Goal: Transaction & Acquisition: Subscribe to service/newsletter

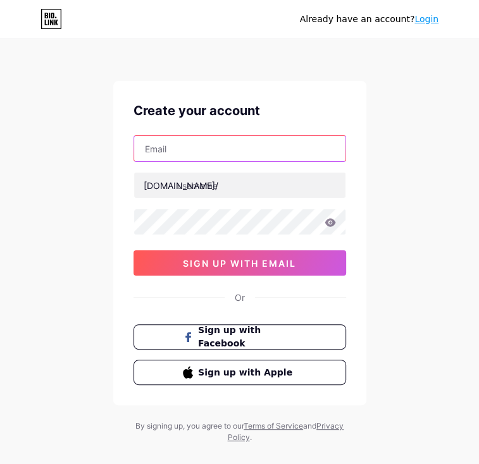
click at [182, 144] on input "text" at bounding box center [239, 148] width 211 height 25
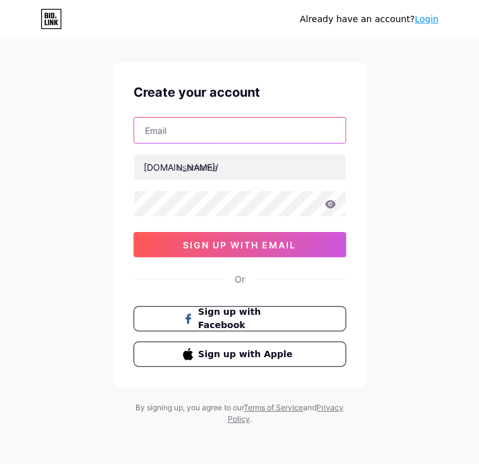
scroll to position [19, 0]
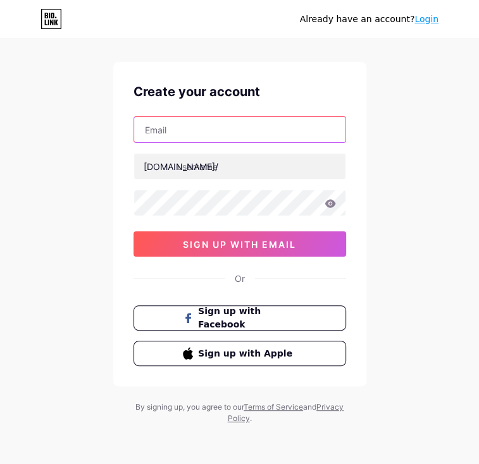
click at [185, 132] on input "text" at bounding box center [239, 129] width 211 height 25
type input "[EMAIL_ADDRESS][DOMAIN_NAME]"
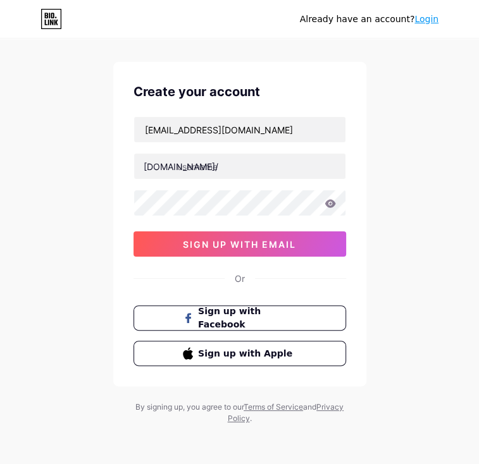
click at [178, 151] on div "[EMAIL_ADDRESS][DOMAIN_NAME] [DOMAIN_NAME]/ 0cAFcWeA5p-VRDuVSc8LTqEMza1D3lqfidV…" at bounding box center [239, 186] width 213 height 140
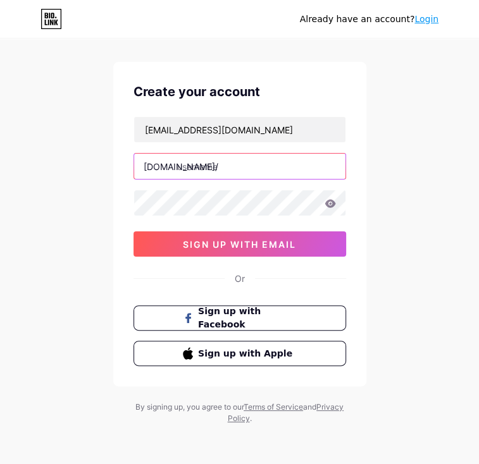
click at [187, 160] on input "text" at bounding box center [239, 166] width 211 height 25
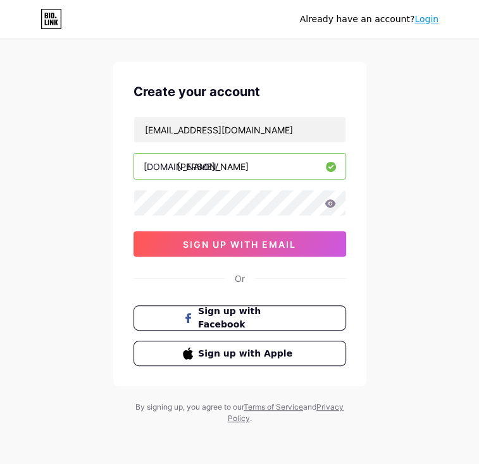
type input "[PERSON_NAME]"
click at [329, 204] on icon at bounding box center [330, 203] width 11 height 9
click at [91, 216] on div "Already have an account? Login Create your account [EMAIL_ADDRESS][DOMAIN_NAME]…" at bounding box center [239, 223] width 479 height 484
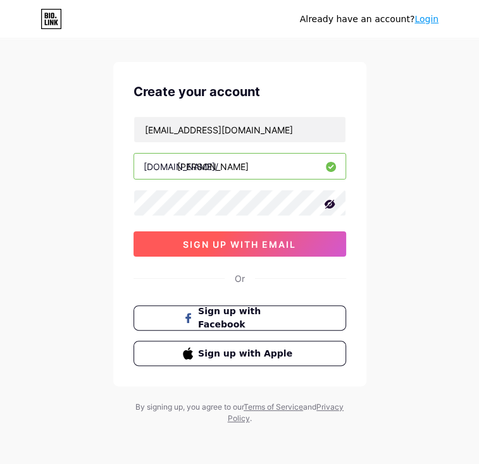
click at [209, 245] on span "sign up with email" at bounding box center [239, 244] width 113 height 11
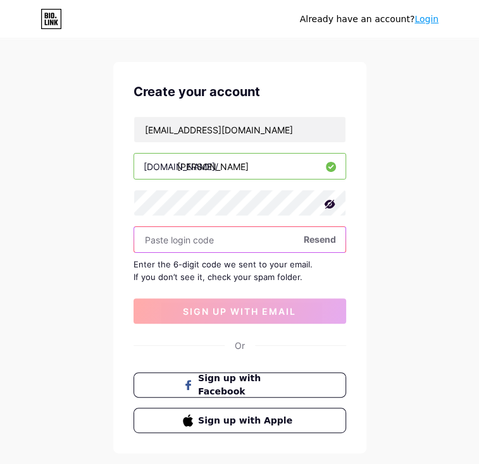
click at [194, 237] on input "text" at bounding box center [239, 239] width 211 height 25
paste input "796122"
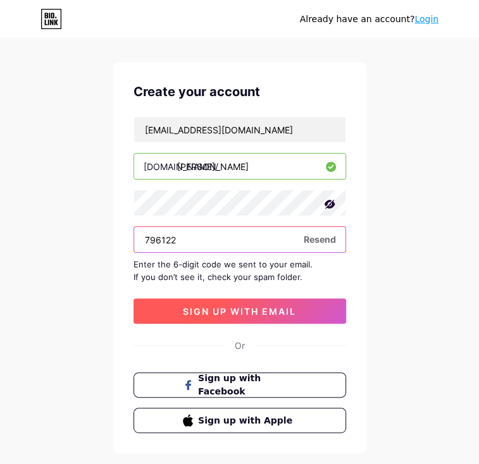
type input "796122"
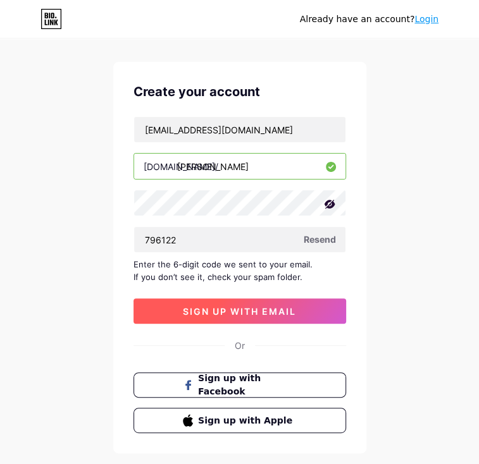
click at [215, 314] on span "sign up with email" at bounding box center [239, 311] width 113 height 11
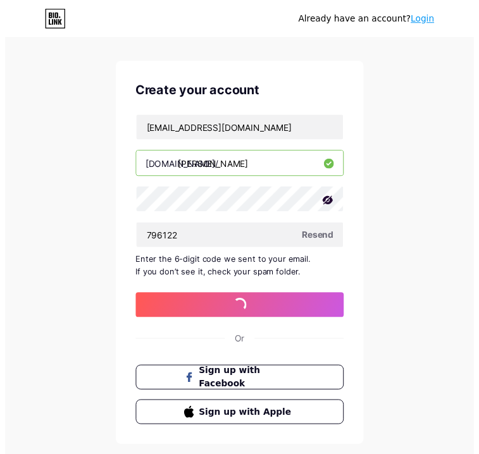
scroll to position [0, 0]
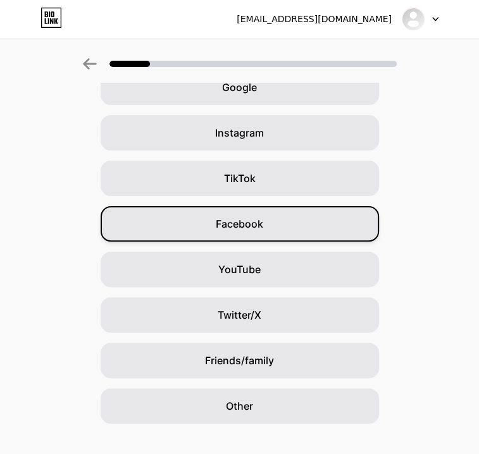
scroll to position [91, 0]
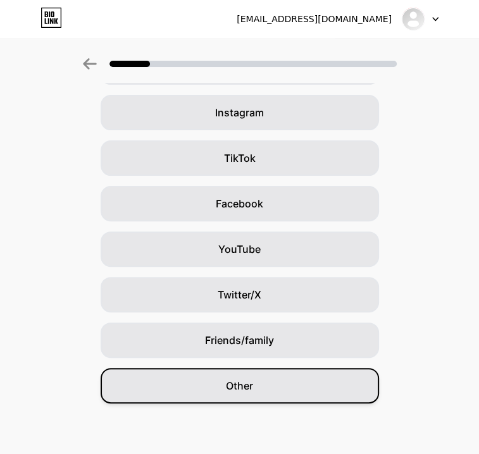
click at [263, 388] on div "Other" at bounding box center [240, 385] width 278 height 35
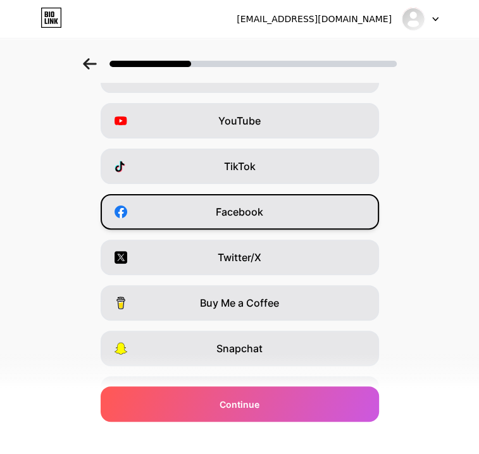
scroll to position [0, 0]
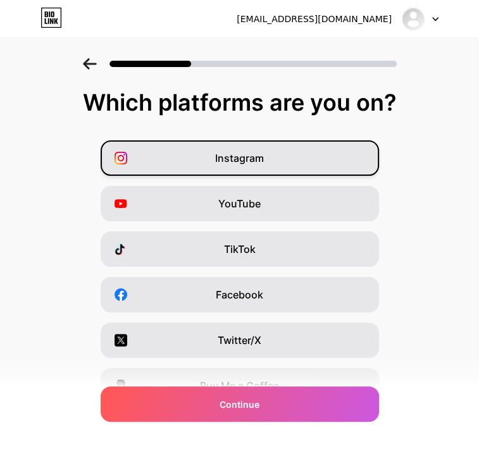
click at [274, 163] on div "Instagram" at bounding box center [240, 157] width 278 height 35
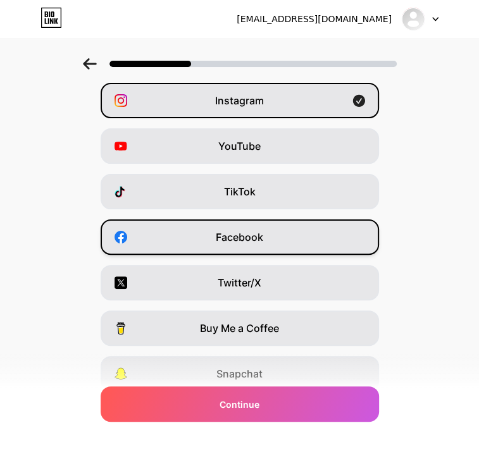
scroll to position [60, 0]
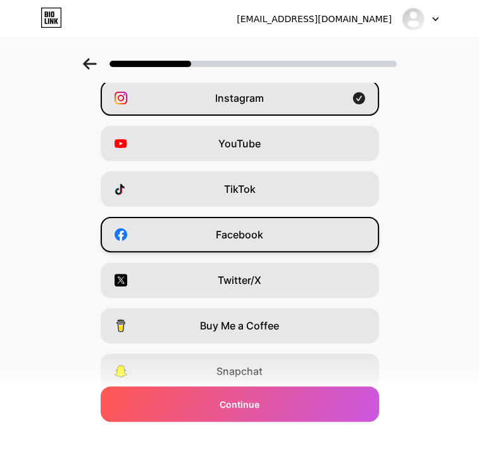
click at [245, 236] on span "Facebook" at bounding box center [239, 234] width 47 height 15
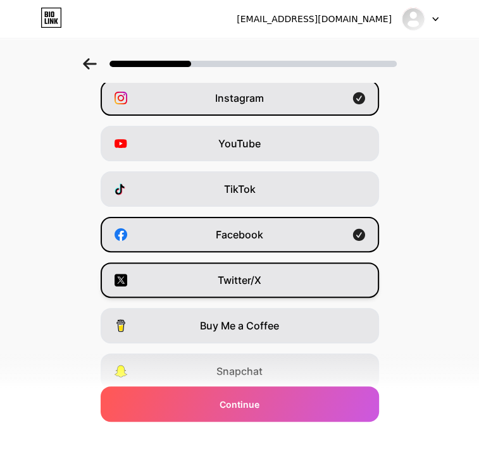
click at [239, 268] on div "Twitter/X" at bounding box center [240, 280] width 278 height 35
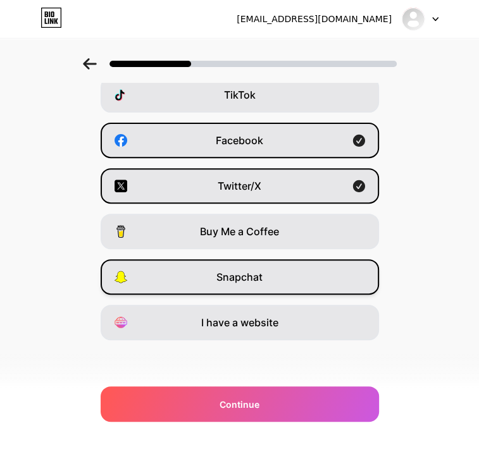
click at [226, 281] on span "Snapchat" at bounding box center [239, 277] width 46 height 15
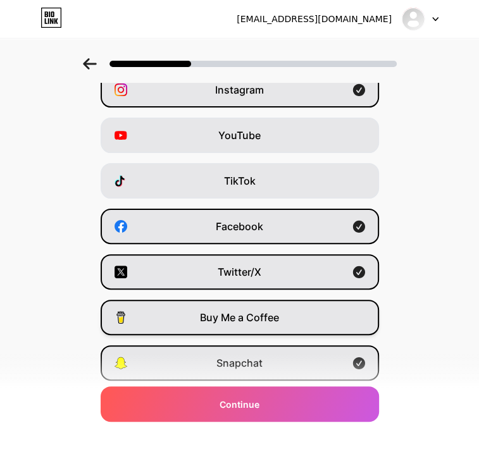
scroll to position [0, 0]
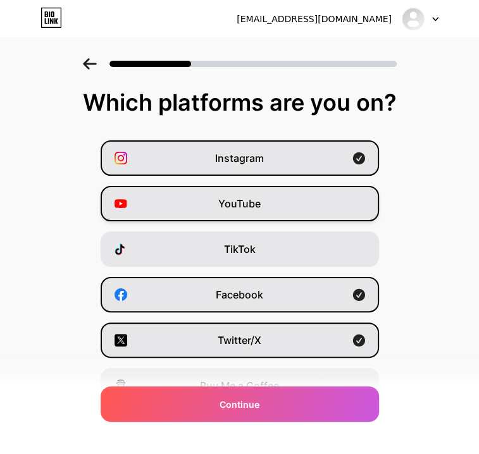
click at [251, 220] on div "YouTube" at bounding box center [240, 203] width 278 height 35
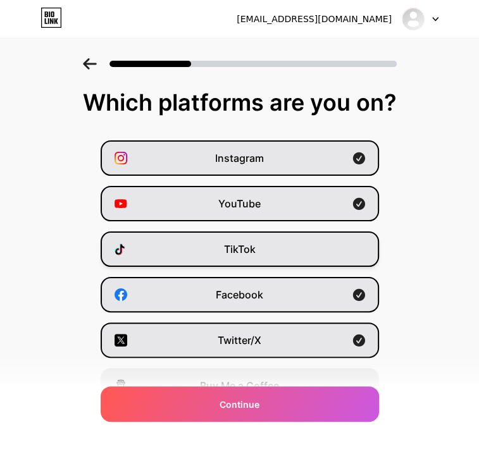
click at [254, 240] on div "TikTok" at bounding box center [240, 249] width 278 height 35
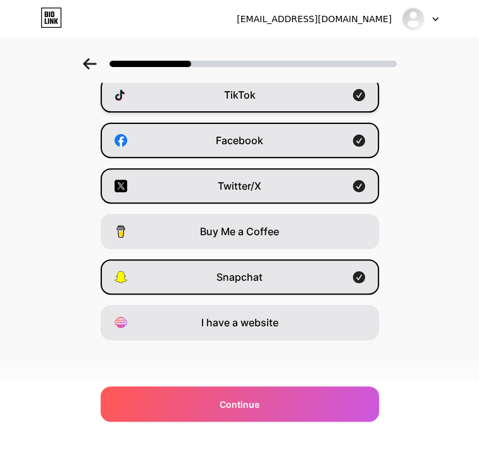
click at [254, 240] on div "Buy Me a Coffee" at bounding box center [240, 231] width 278 height 35
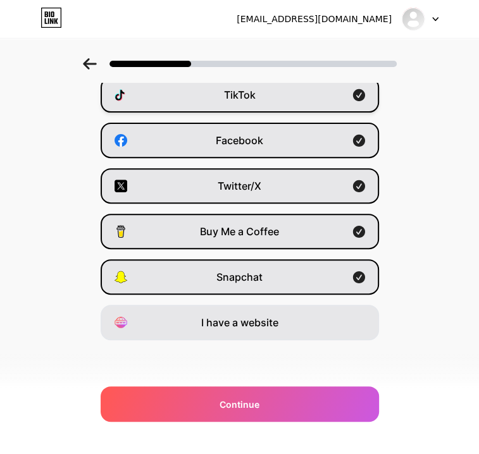
click at [254, 240] on div "Buy Me a Coffee" at bounding box center [240, 231] width 278 height 35
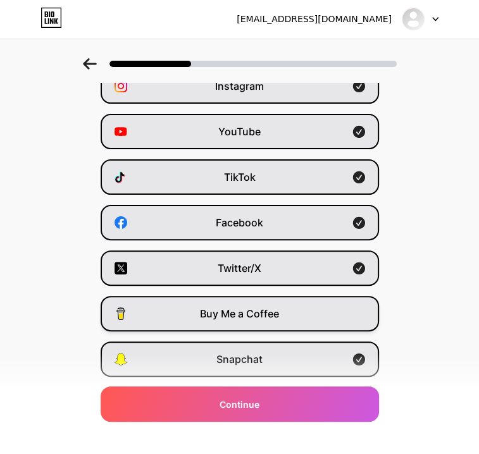
scroll to position [71, 0]
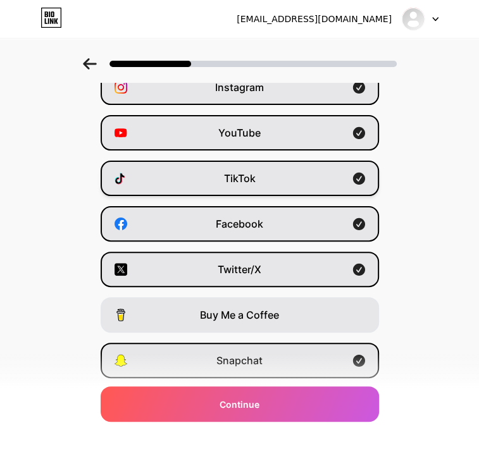
click at [356, 182] on div "TikTok" at bounding box center [240, 178] width 278 height 35
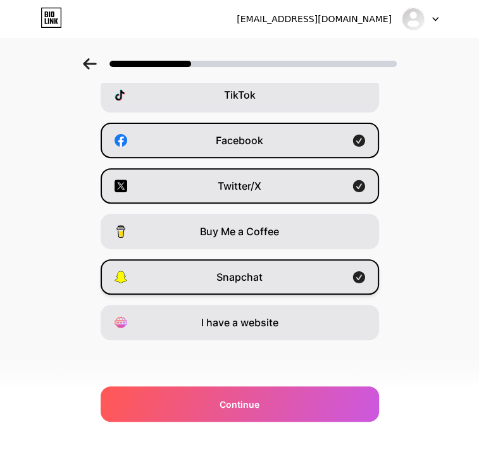
click at [280, 278] on div "Snapchat" at bounding box center [240, 276] width 278 height 35
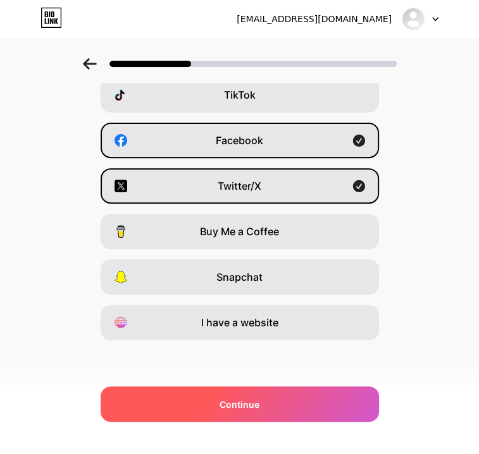
click at [238, 409] on span "Continue" at bounding box center [240, 404] width 40 height 13
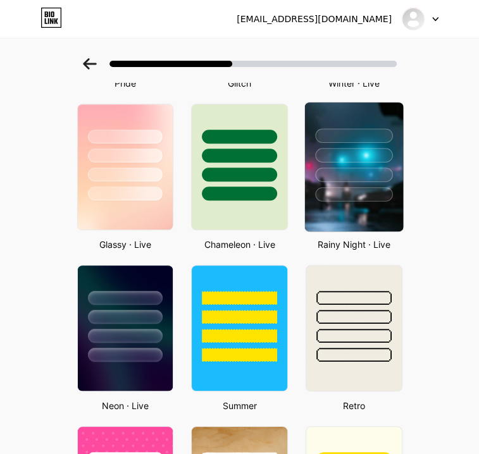
scroll to position [365, 0]
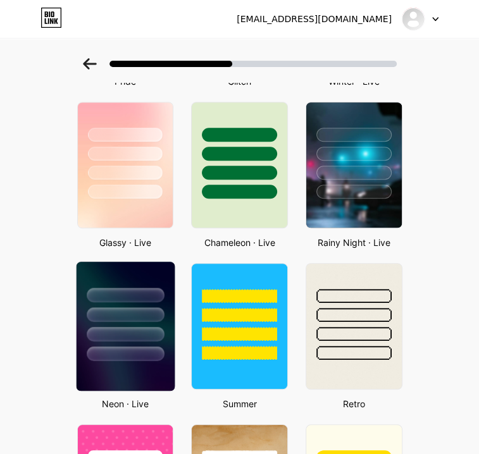
click at [120, 313] on div at bounding box center [125, 314] width 77 height 15
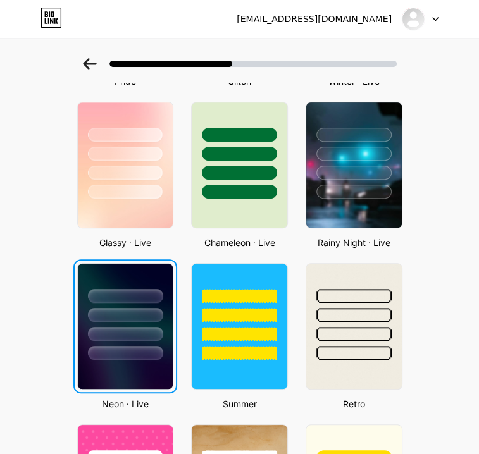
scroll to position [0, 0]
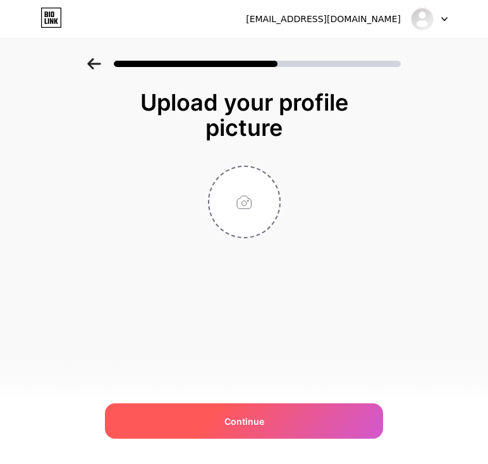
click at [177, 421] on div "Continue" at bounding box center [244, 421] width 278 height 35
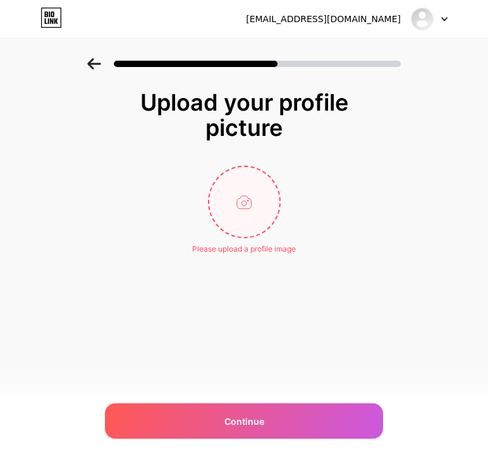
click at [244, 217] on input "file" at bounding box center [244, 202] width 70 height 70
type input "C:\fakepath\photo_2025-10-09_11-35-17.jpg"
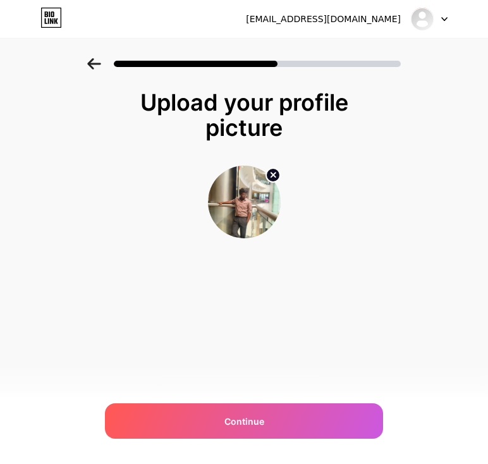
click at [275, 175] on circle at bounding box center [273, 175] width 14 height 14
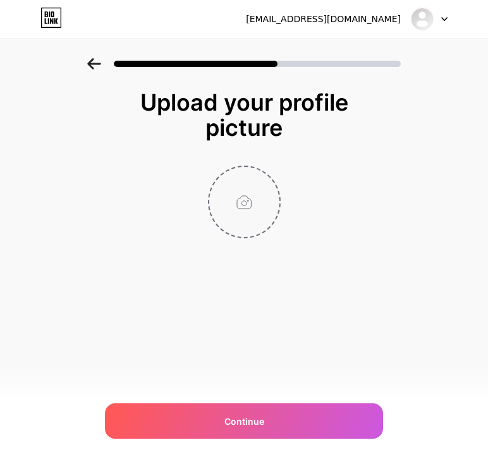
click at [247, 195] on input "file" at bounding box center [244, 202] width 70 height 70
type input "C:\fakepath\profile .jpg"
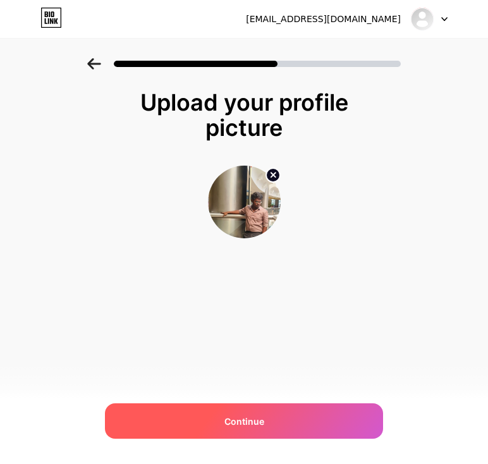
click at [249, 421] on span "Continue" at bounding box center [245, 421] width 40 height 13
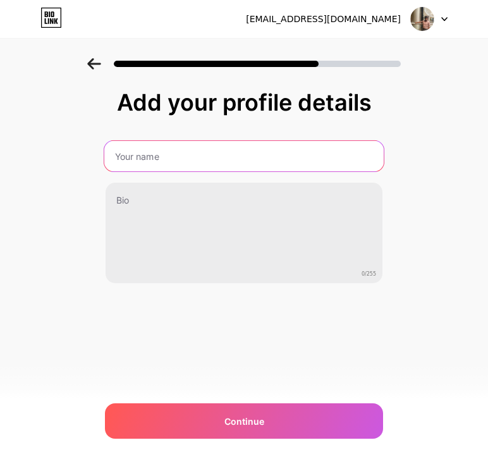
click at [209, 149] on input "text" at bounding box center [244, 156] width 280 height 30
type input "[PERSON_NAME]"
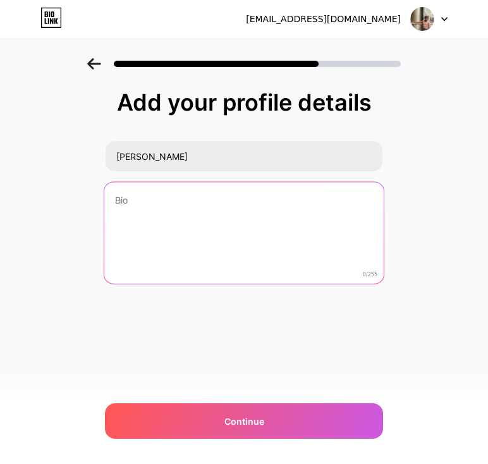
click at [129, 195] on textarea at bounding box center [244, 233] width 280 height 103
type textarea "f"
click at [0, 464] on lpop-circle at bounding box center [0, 464] width 0 height 0
click at [167, 199] on textarea at bounding box center [244, 233] width 280 height 103
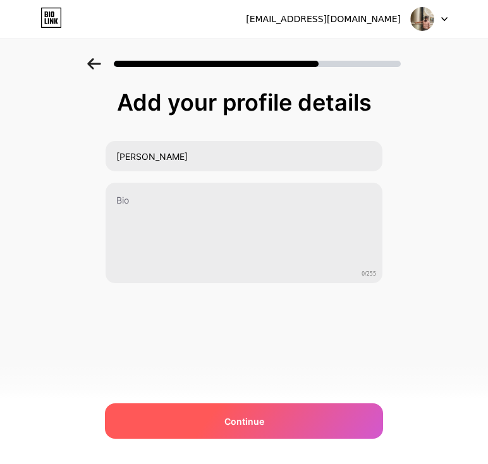
click at [197, 419] on div "Continue" at bounding box center [244, 421] width 278 height 35
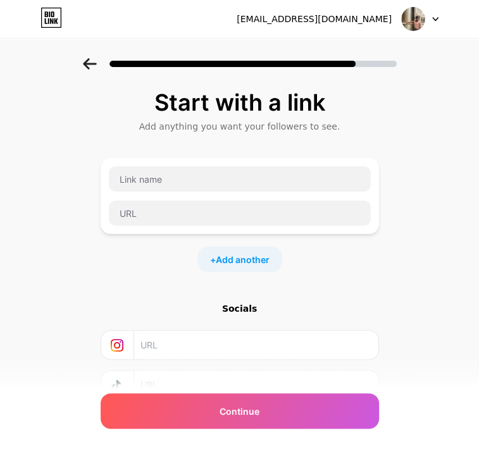
click at [92, 64] on icon at bounding box center [89, 63] width 13 height 11
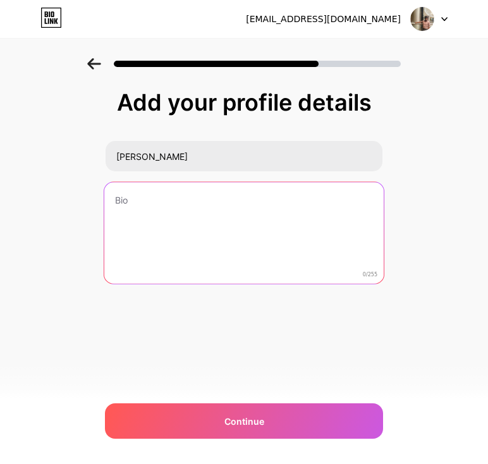
click at [149, 204] on textarea at bounding box center [244, 233] width 280 height 103
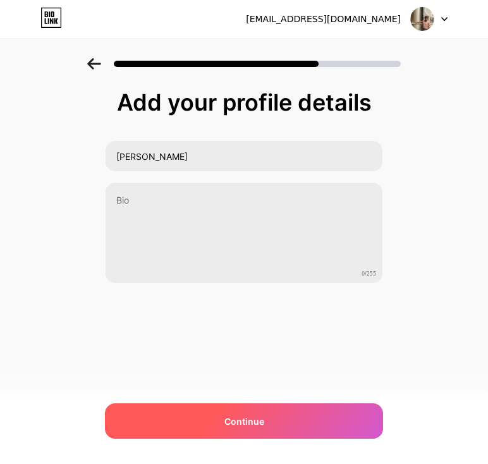
click at [213, 419] on div "Continue" at bounding box center [244, 421] width 278 height 35
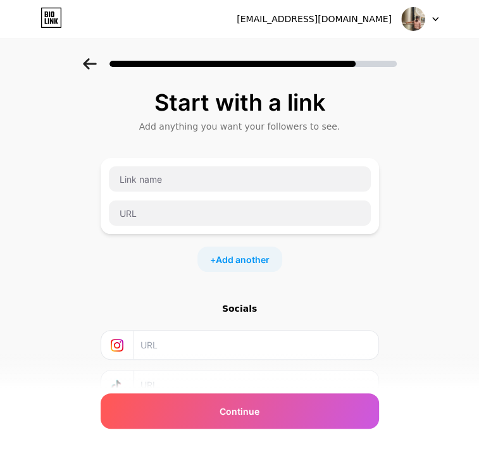
click at [94, 69] on icon at bounding box center [90, 63] width 14 height 11
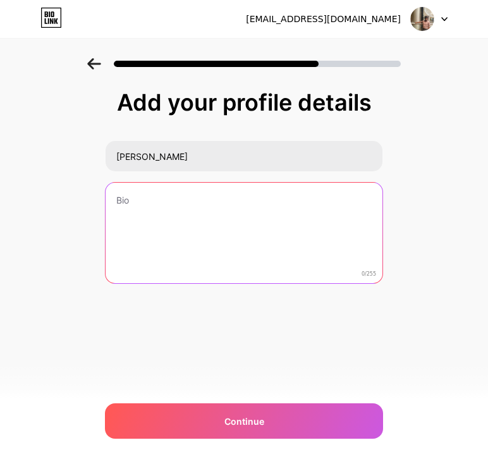
click at [146, 198] on textarea at bounding box center [244, 234] width 277 height 102
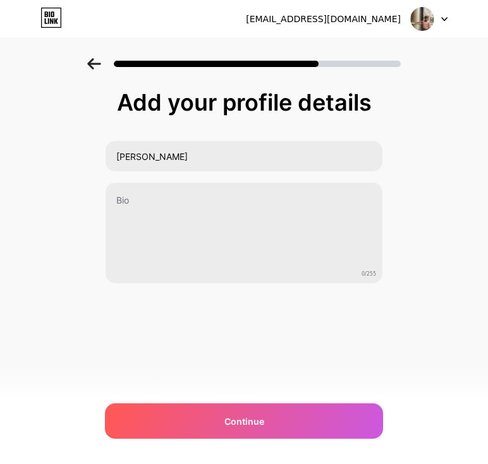
click at [59, 139] on div "Add your profile details [PERSON_NAME] T 0/255 Continue Error" at bounding box center [244, 202] width 488 height 289
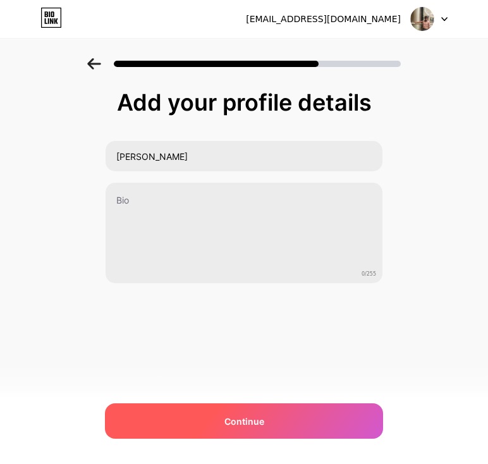
click at [206, 410] on div "Continue" at bounding box center [244, 421] width 278 height 35
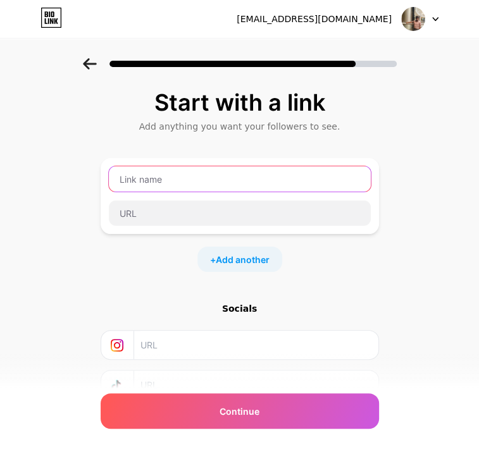
click at [177, 185] on input "text" at bounding box center [240, 178] width 262 height 25
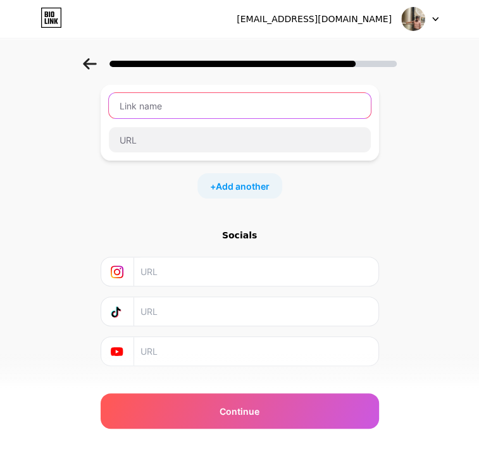
scroll to position [97, 0]
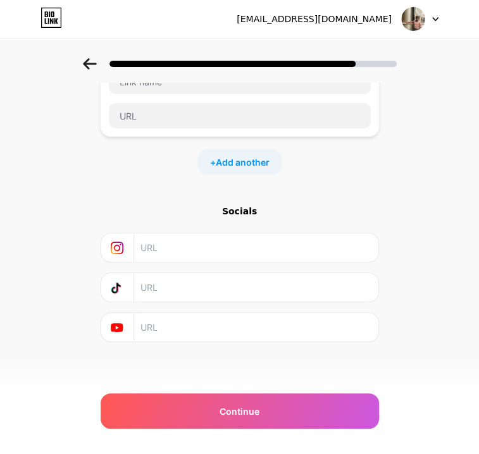
click at [156, 250] on input "text" at bounding box center [255, 247] width 230 height 28
click at [140, 245] on div at bounding box center [240, 247] width 262 height 28
click at [170, 326] on input "text" at bounding box center [255, 327] width 230 height 28
click at [170, 240] on input "text" at bounding box center [255, 247] width 230 height 28
paste input "[URL][DOMAIN_NAME]"
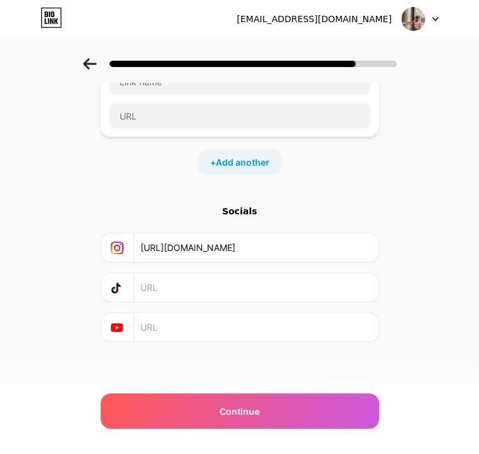
scroll to position [0, 55]
type input "[URL][DOMAIN_NAME]"
click at [170, 297] on input "text" at bounding box center [255, 287] width 230 height 28
click at [154, 322] on input "text" at bounding box center [255, 327] width 230 height 28
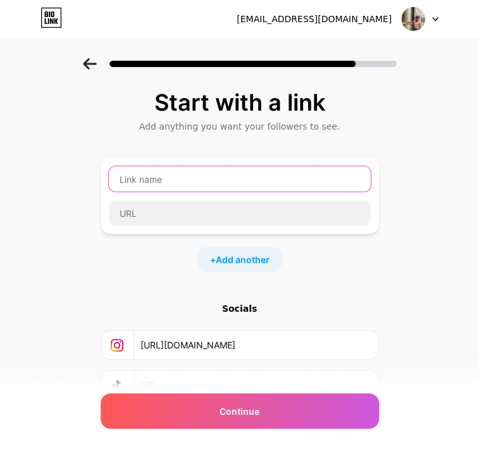
click at [165, 178] on input "text" at bounding box center [240, 178] width 262 height 25
click at [177, 181] on input "text" at bounding box center [240, 178] width 262 height 25
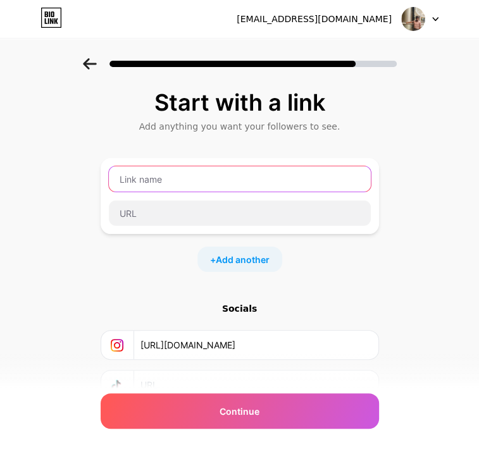
click at [177, 181] on input "text" at bounding box center [240, 178] width 262 height 25
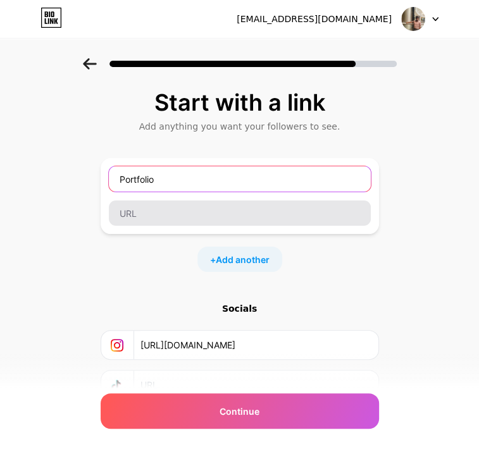
type input "Portfolio"
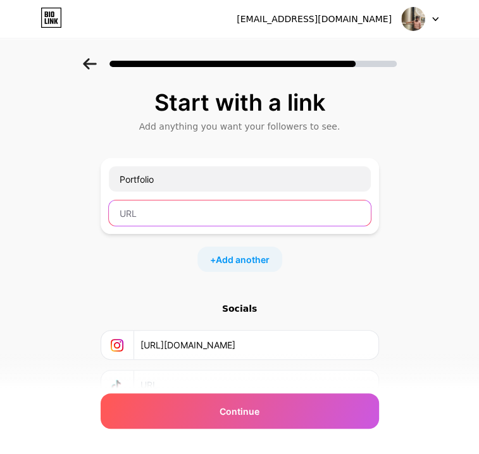
click at [154, 213] on input "text" at bounding box center [240, 213] width 262 height 25
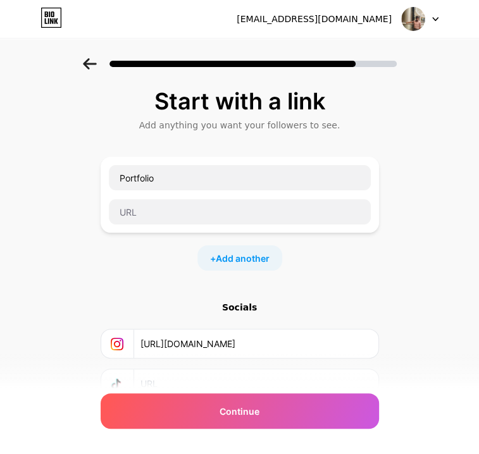
drag, startPoint x: 162, startPoint y: 137, endPoint x: 332, endPoint y: 123, distance: 170.8
click at [332, 123] on div "Start with a link Add anything you want your followers to see. Portfolio + Add …" at bounding box center [240, 264] width 278 height 350
click at [332, 123] on div "Add anything you want your followers to see." at bounding box center [240, 125] width 266 height 13
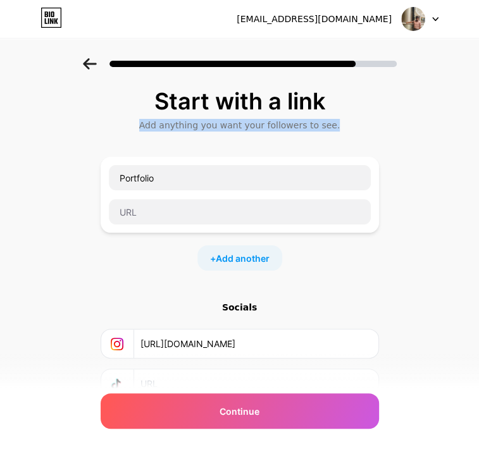
drag, startPoint x: 158, startPoint y: 127, endPoint x: 337, endPoint y: 121, distance: 178.5
click at [337, 121] on div "Add anything you want your followers to see." at bounding box center [240, 125] width 266 height 13
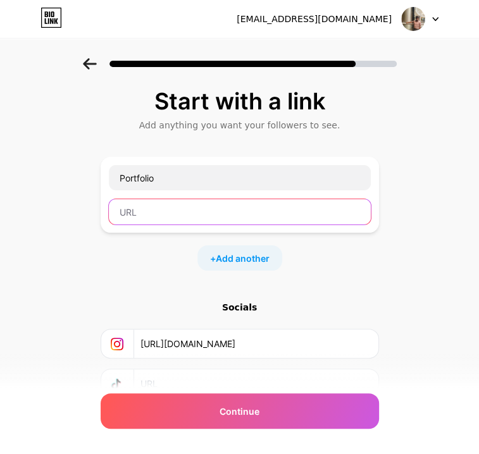
click at [161, 219] on input "text" at bounding box center [240, 211] width 262 height 25
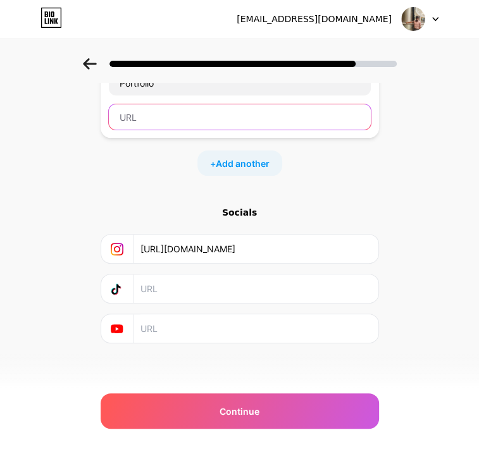
scroll to position [0, 0]
